Goal: Information Seeking & Learning: Learn about a topic

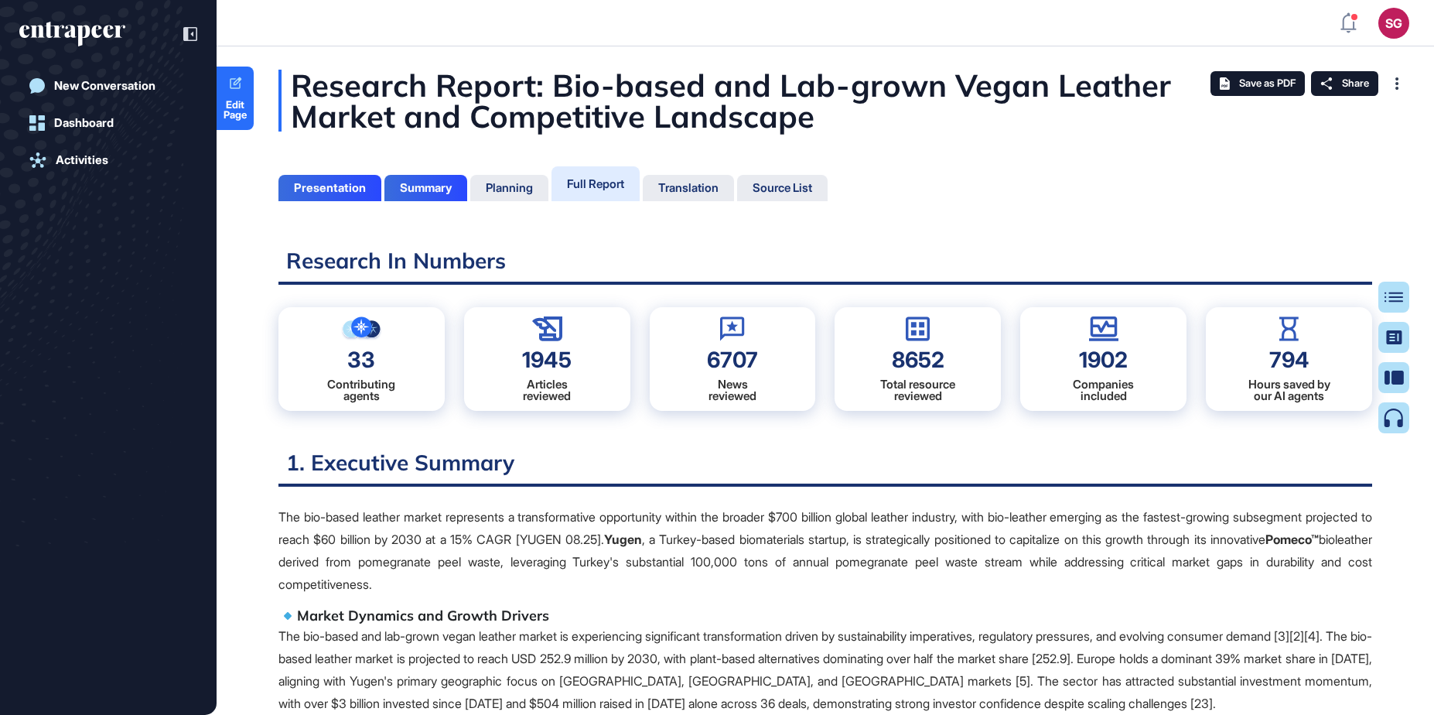
scroll to position [7, 1]
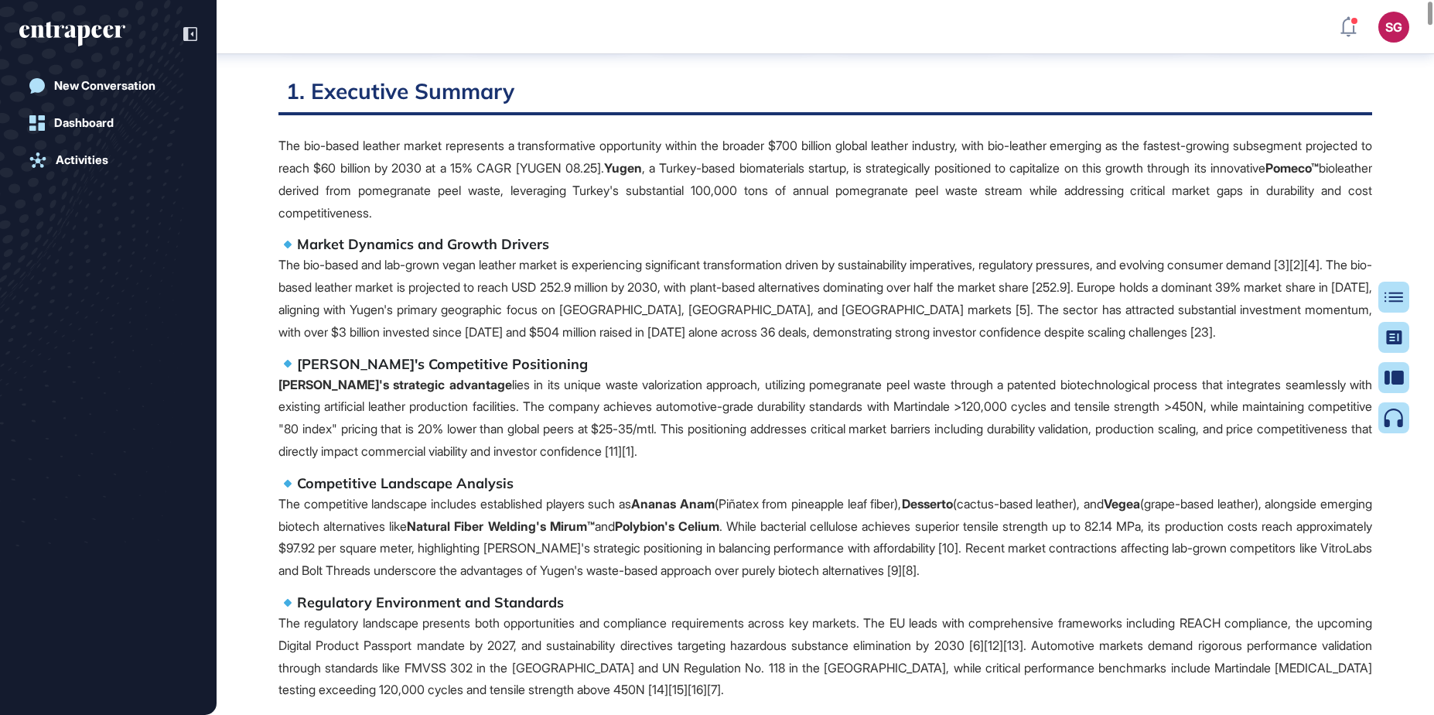
scroll to position [0, 0]
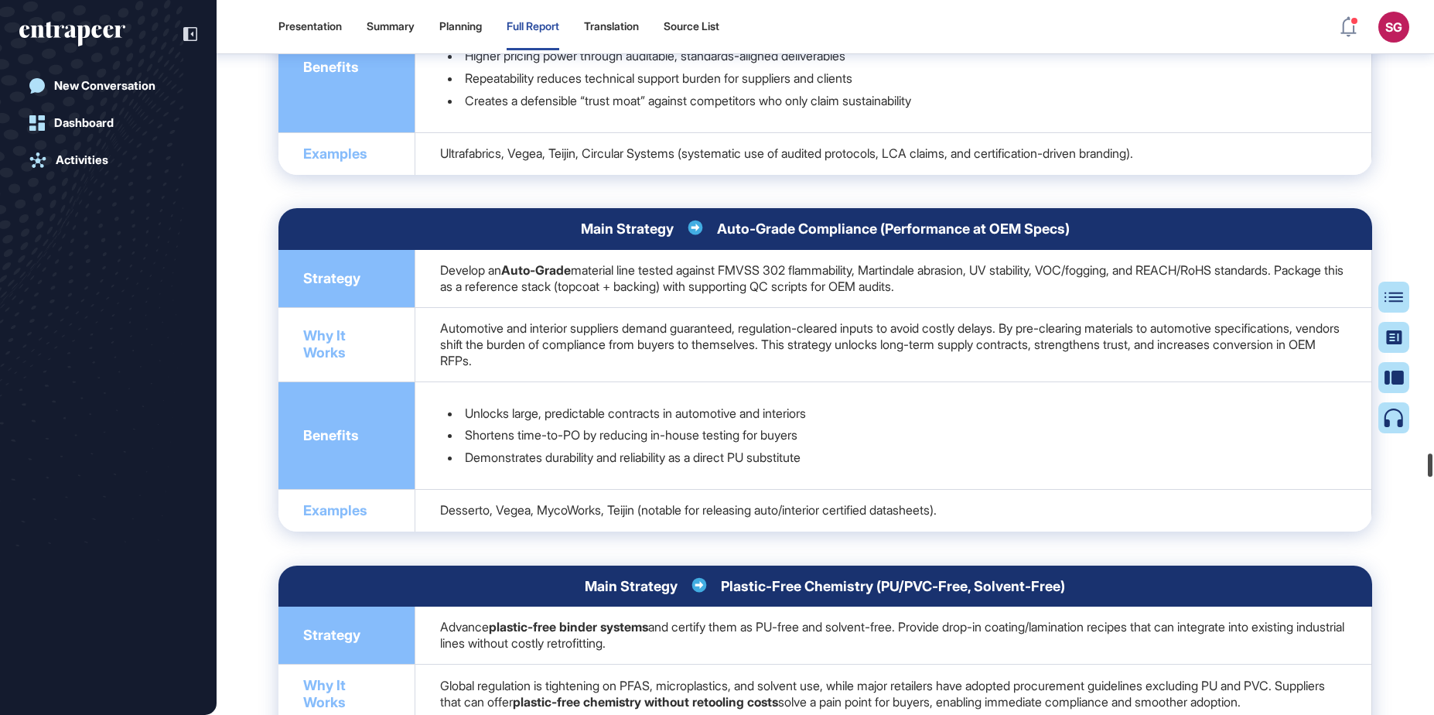
scroll to position [117394, 0]
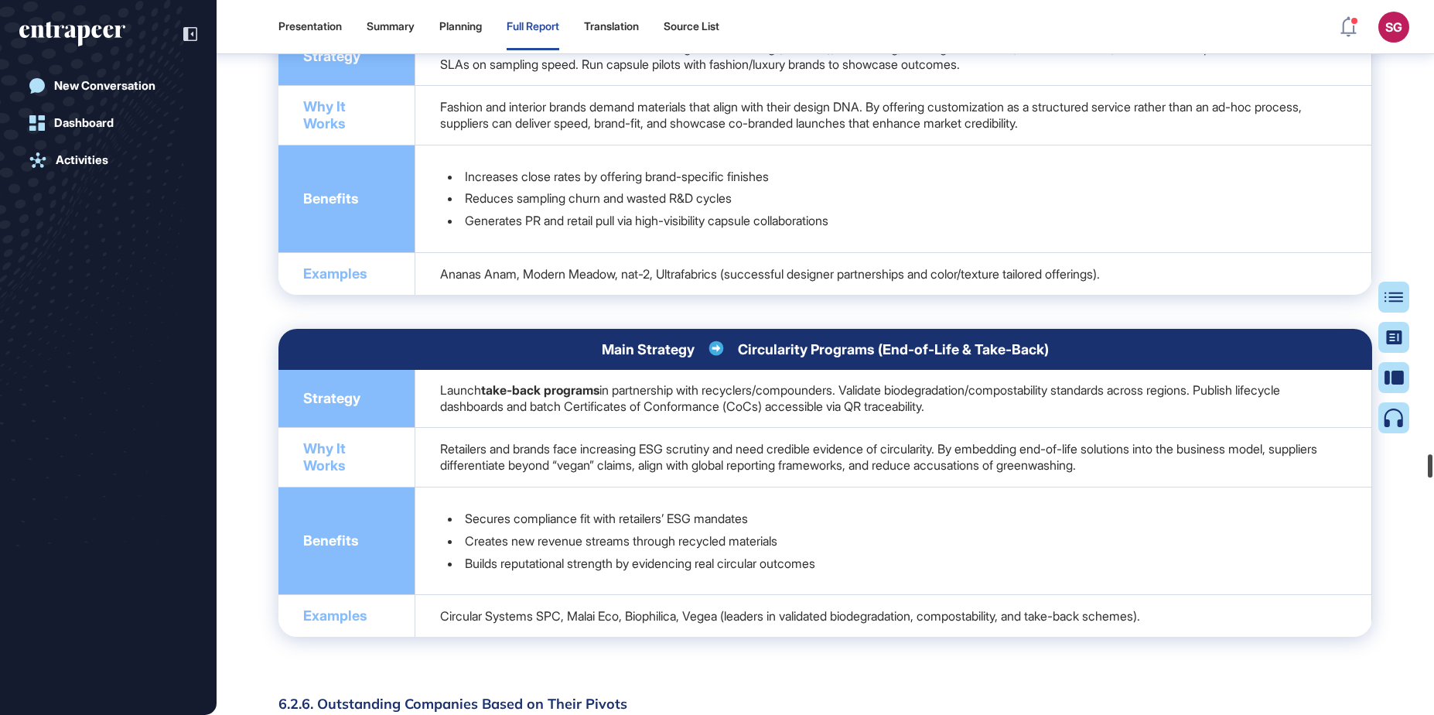
drag, startPoint x: 1428, startPoint y: 96, endPoint x: 1265, endPoint y: 462, distance: 400.9
click at [1432, 466] on div at bounding box center [1430, 465] width 5 height 23
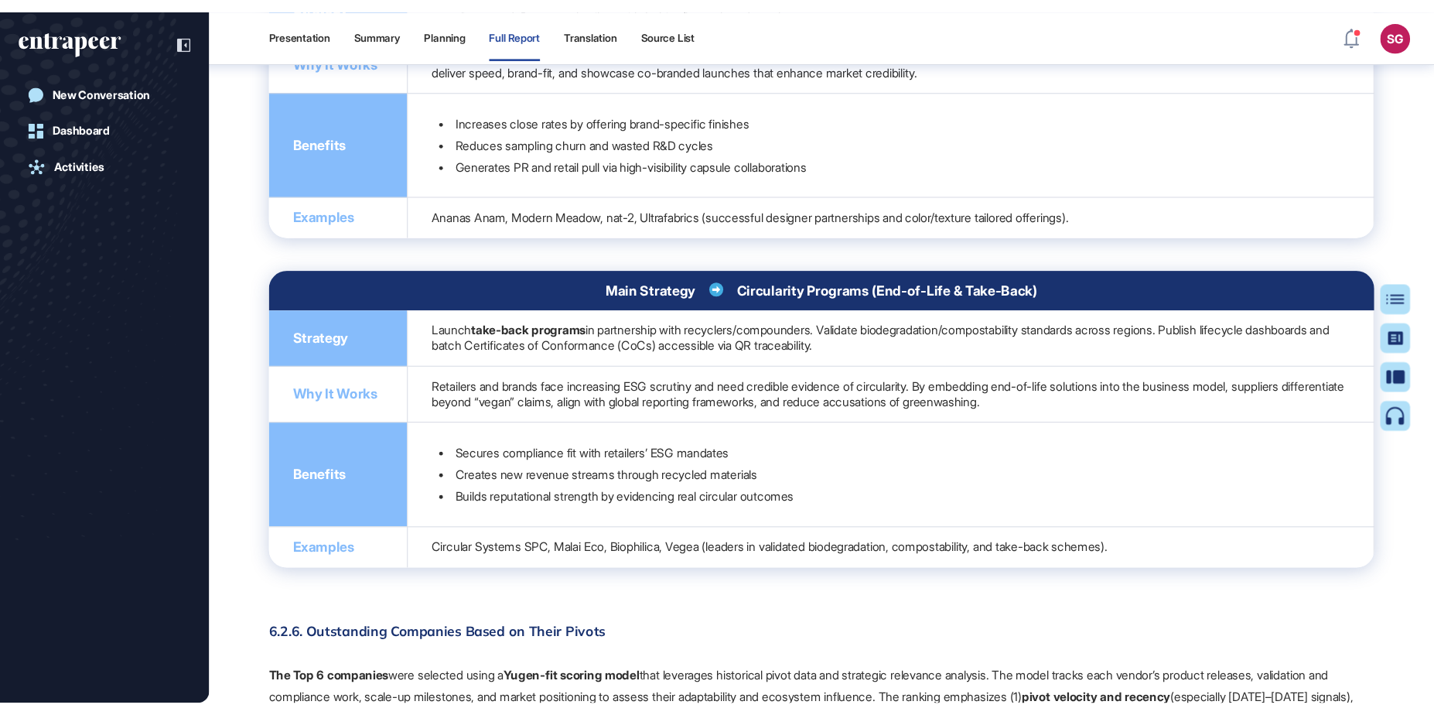
scroll to position [117627, 0]
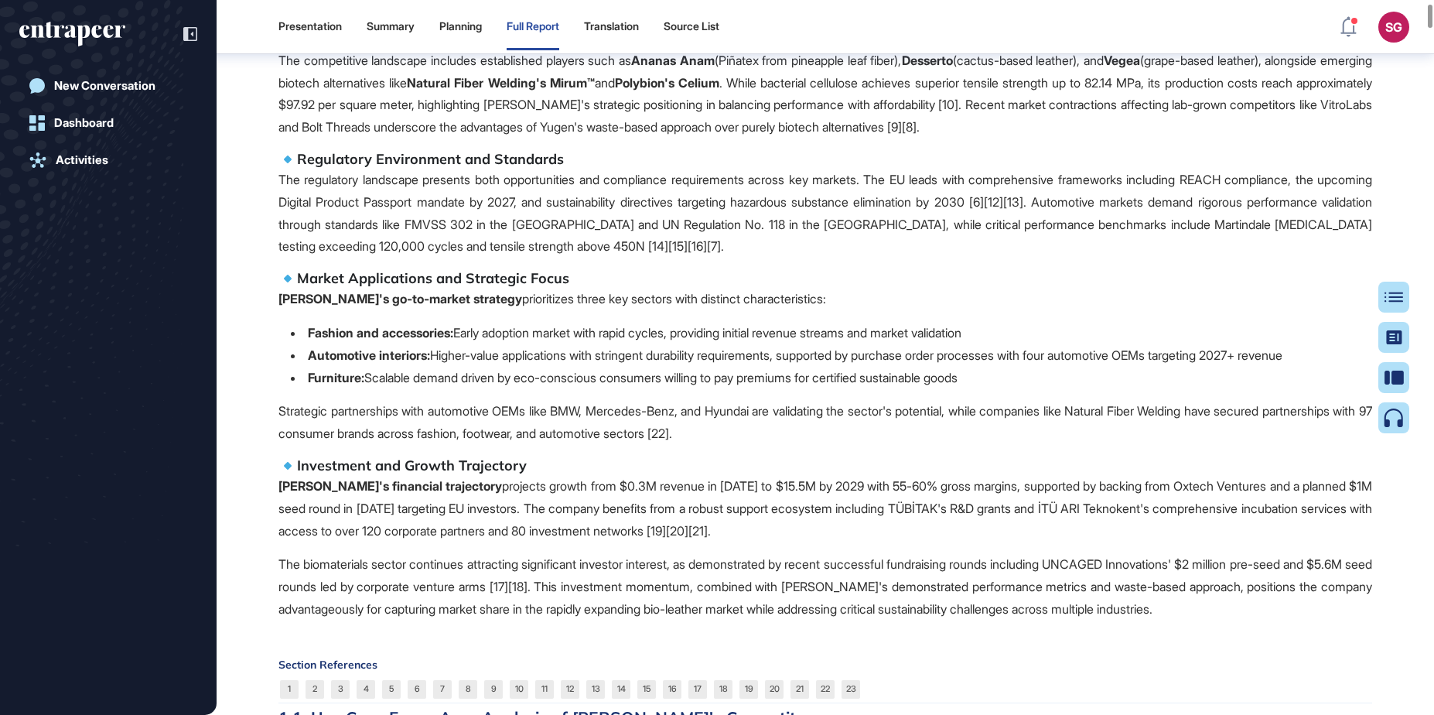
scroll to position [843, 0]
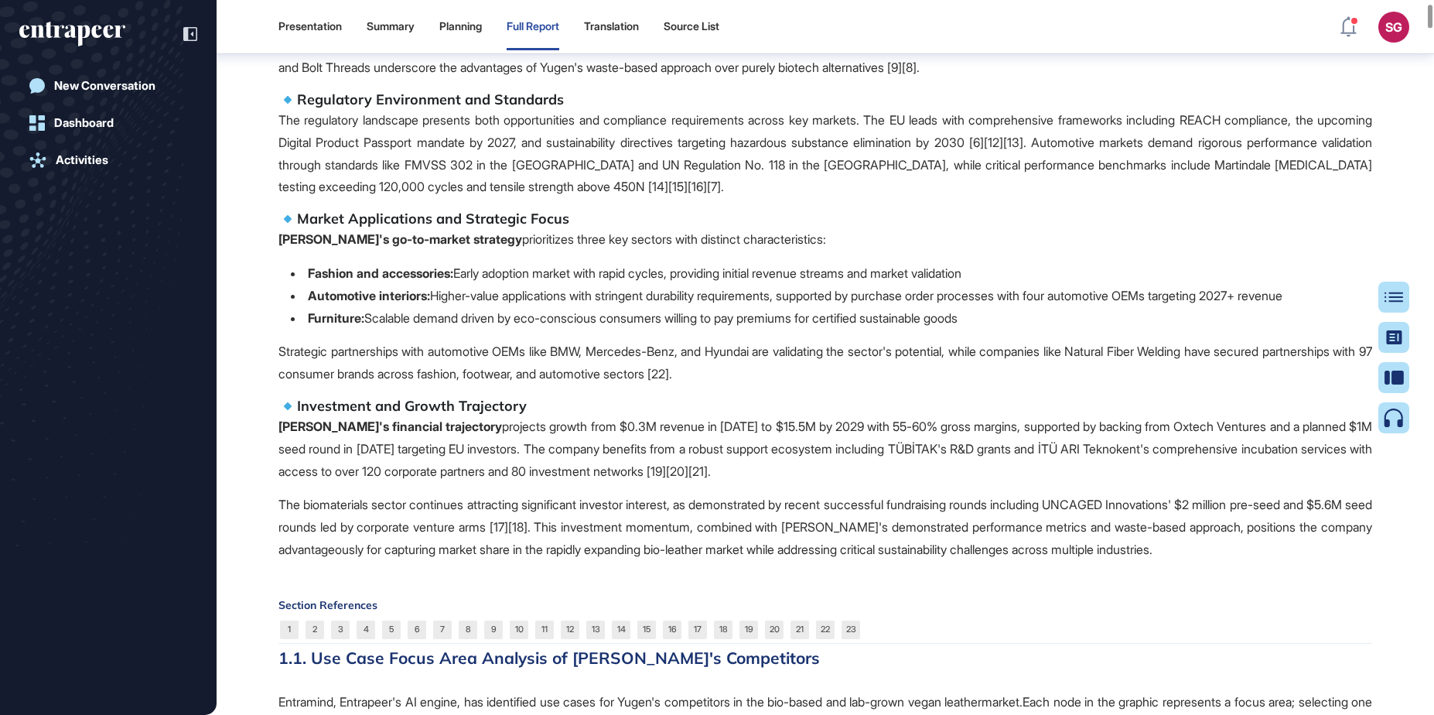
click at [895, 324] on li "Furniture: Scalable demand driven by eco-conscious consumers willing to pay pre…" at bounding box center [831, 318] width 1081 height 22
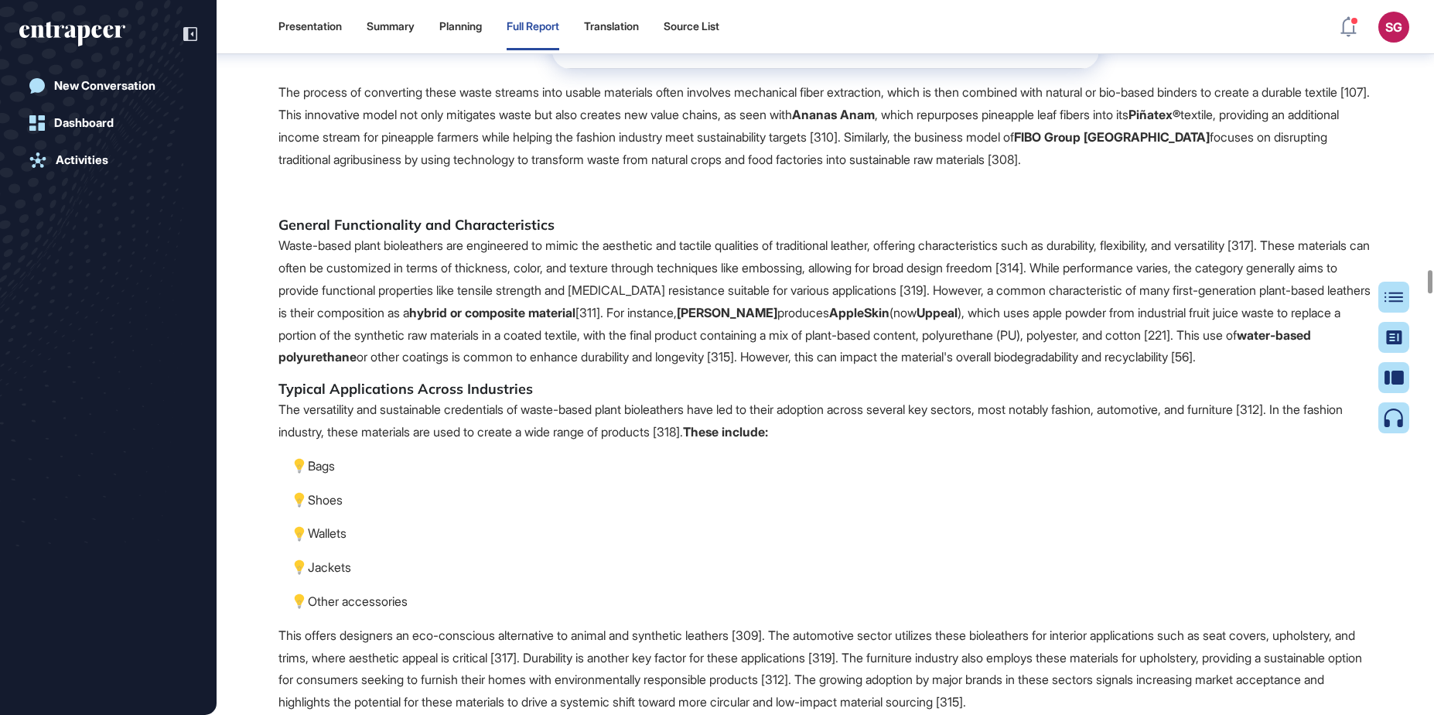
scroll to position [69628, 0]
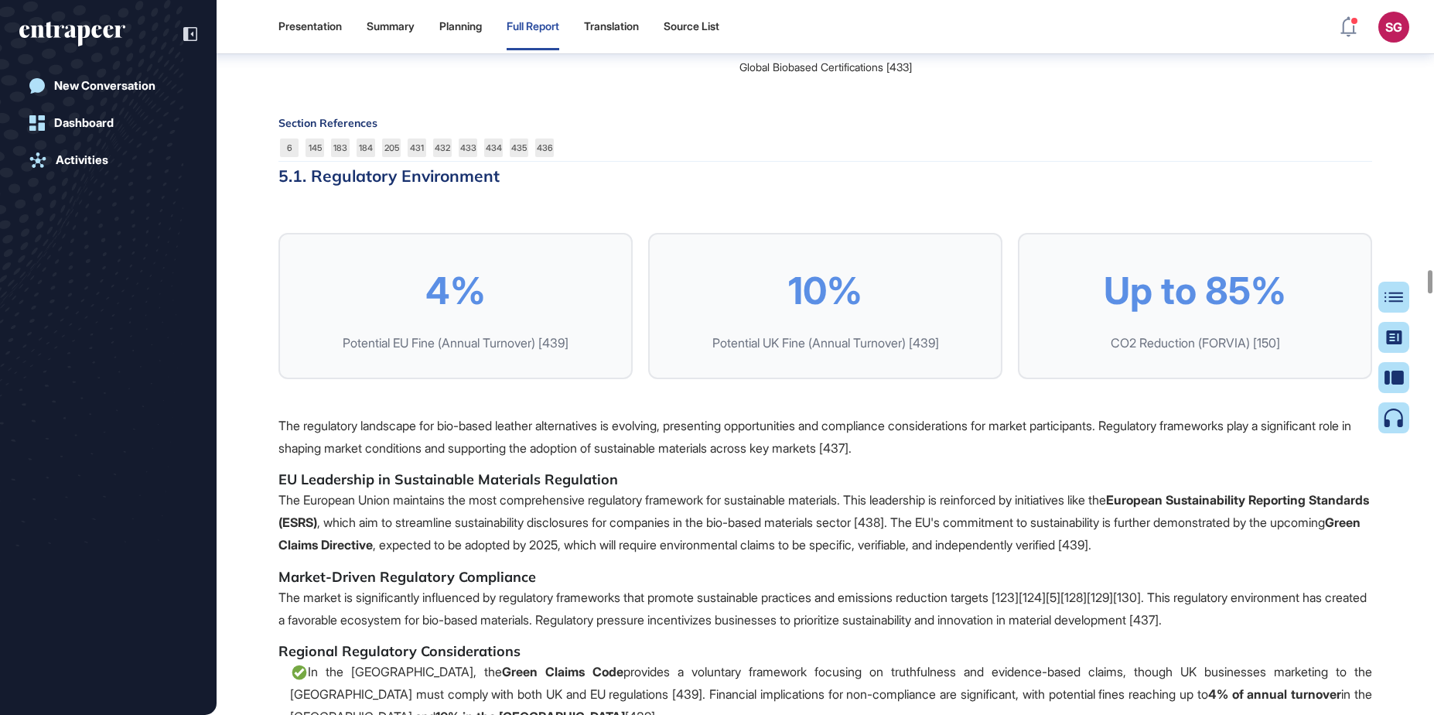
drag, startPoint x: 487, startPoint y: 378, endPoint x: 482, endPoint y: 384, distance: 8.2
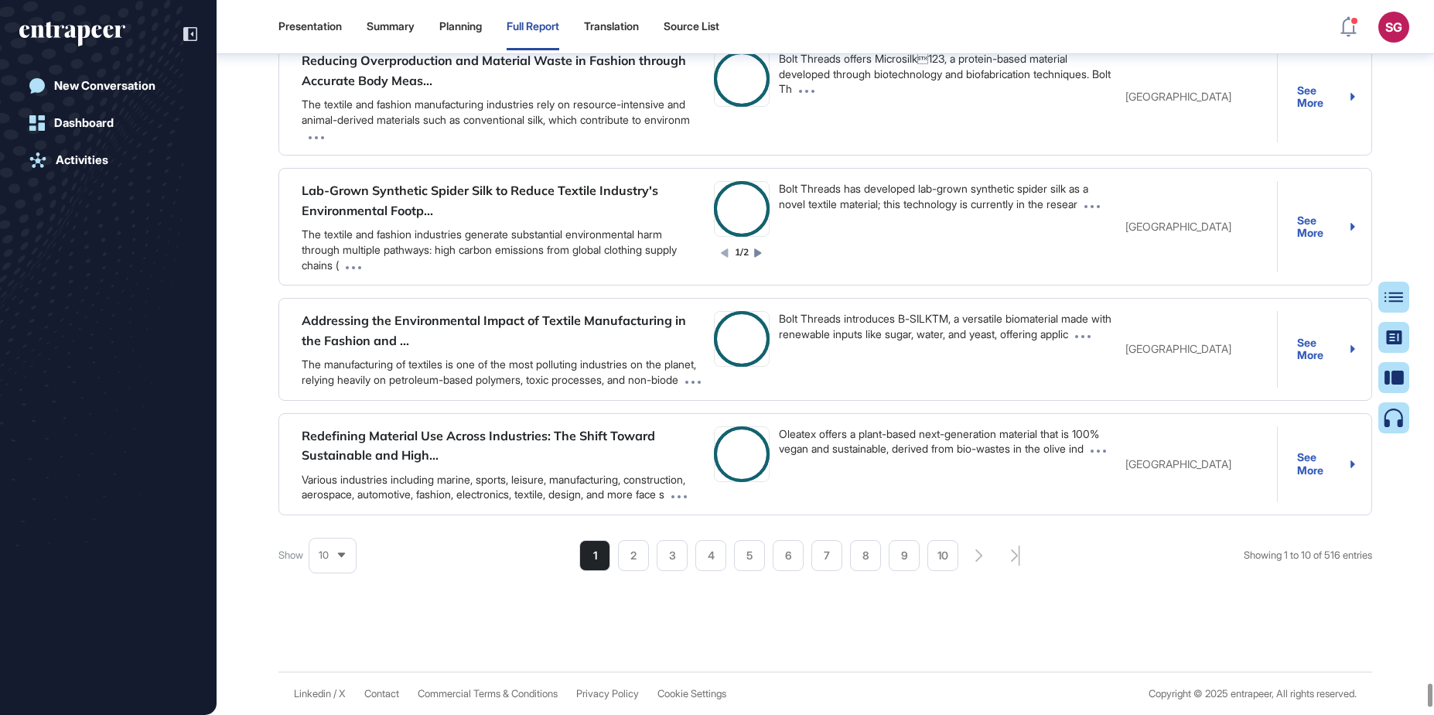
scroll to position [176530, 0]
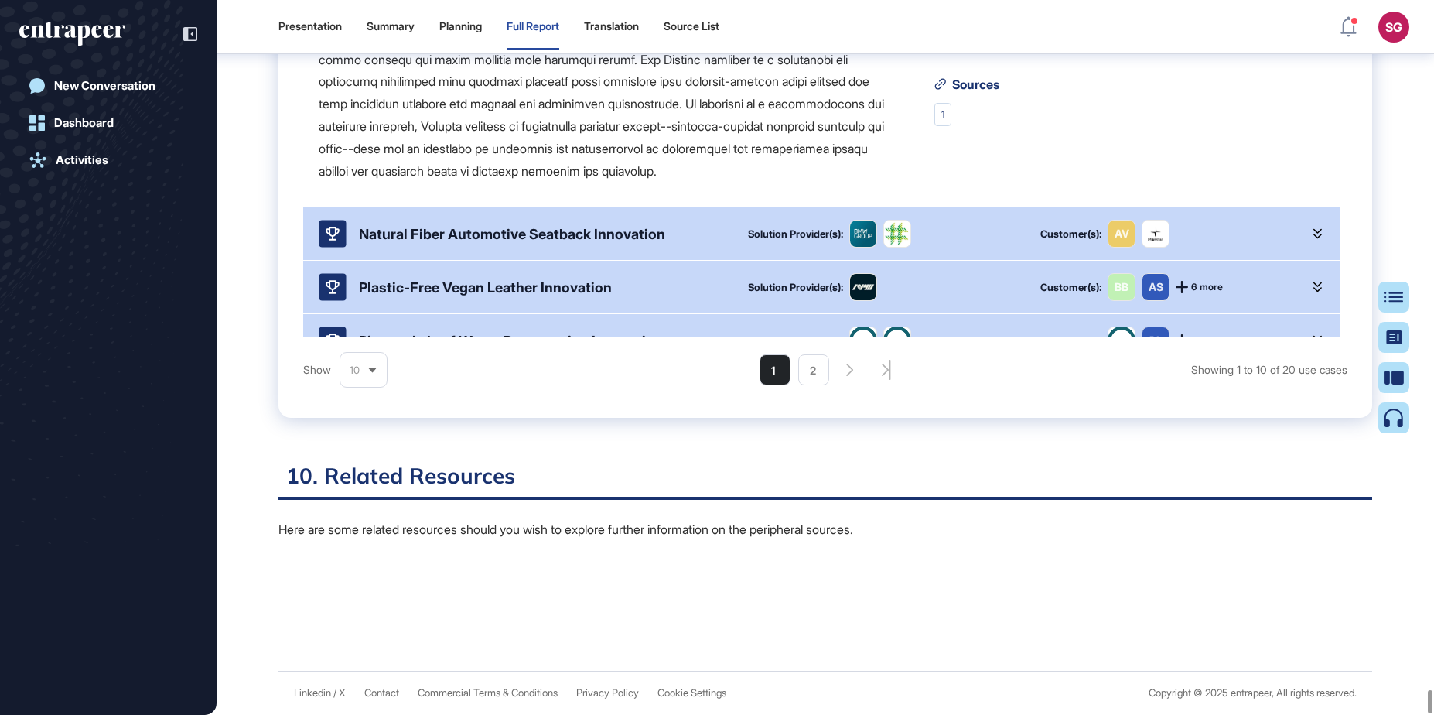
scroll to position [177082, 0]
click at [391, 470] on h2 "10. Related Resources" at bounding box center [825, 481] width 1094 height 38
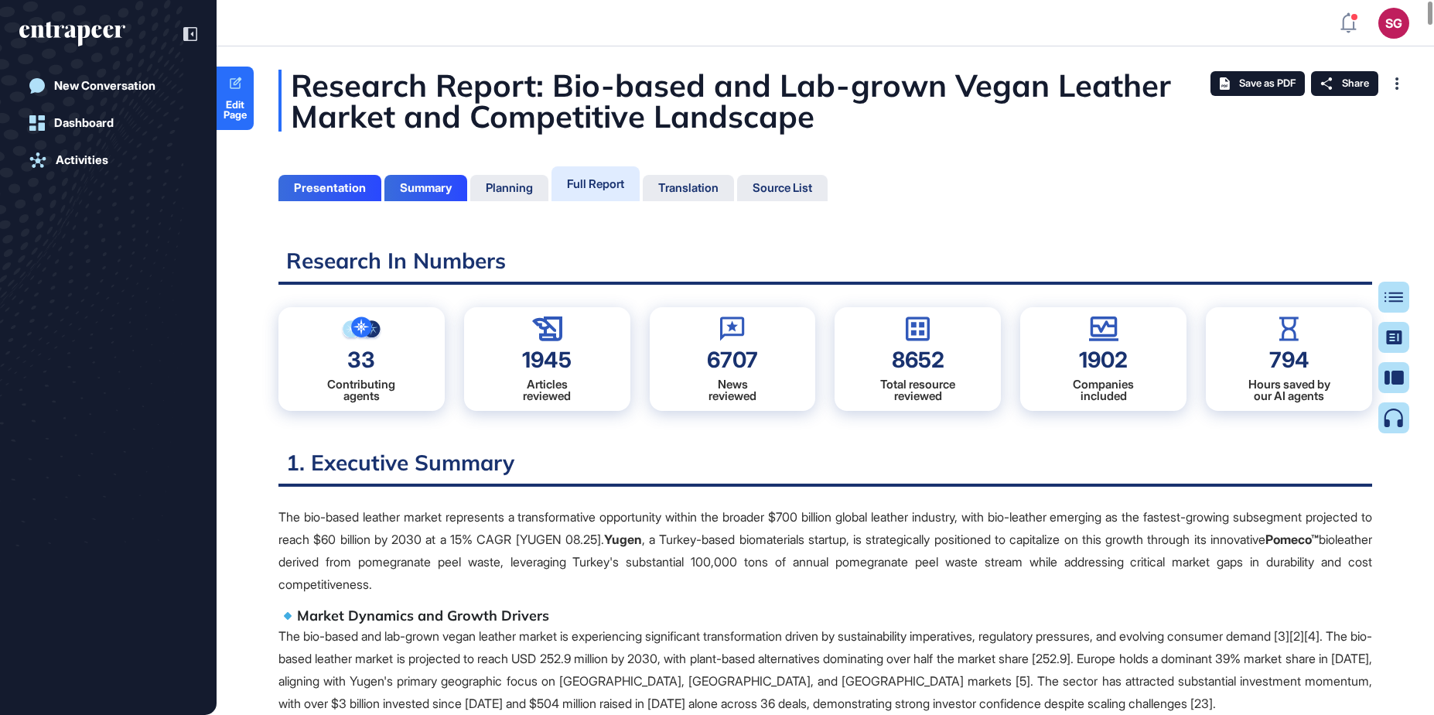
scroll to position [7, 1]
click at [950, 535] on p "The bio-based leather market represents a transformative opportunity within the…" at bounding box center [825, 550] width 1094 height 89
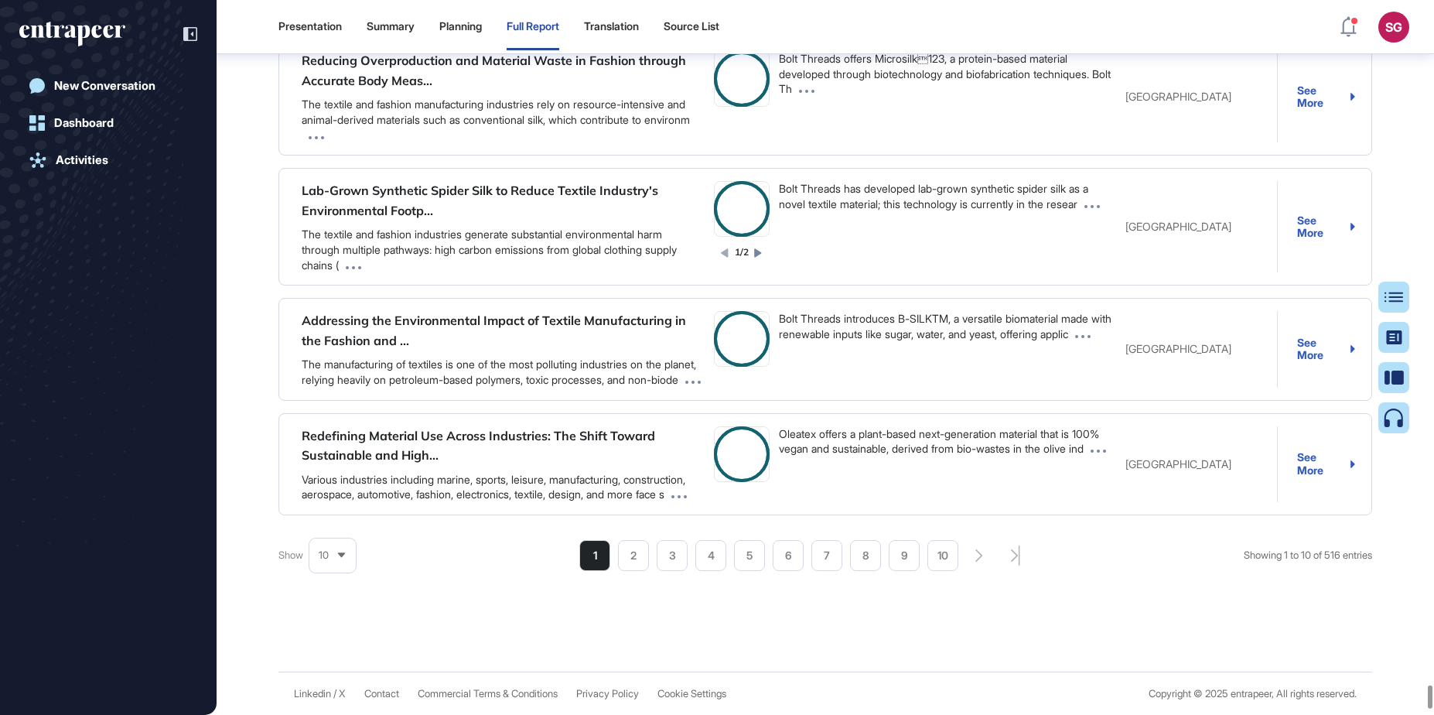
scroll to position [177293, 0]
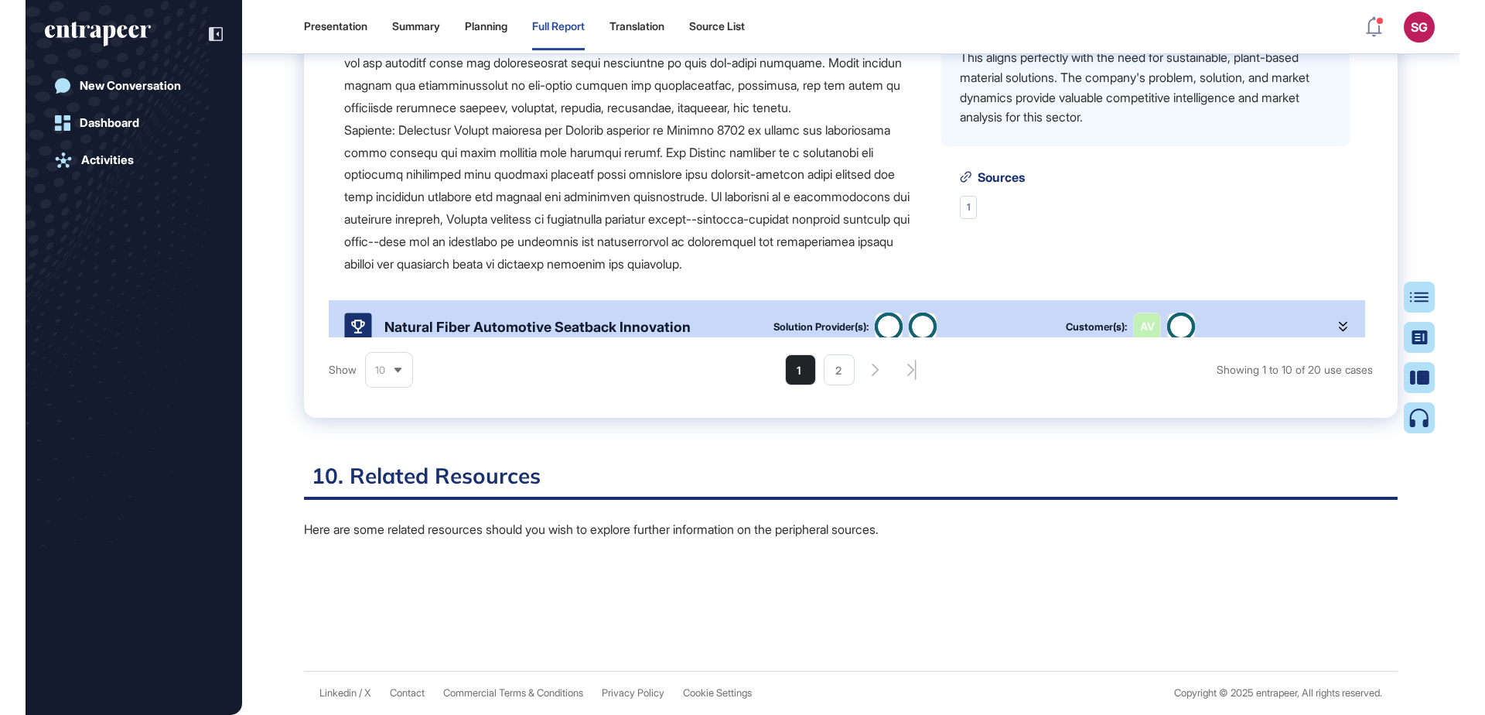
scroll to position [715, 1485]
